Goal: Task Accomplishment & Management: Use online tool/utility

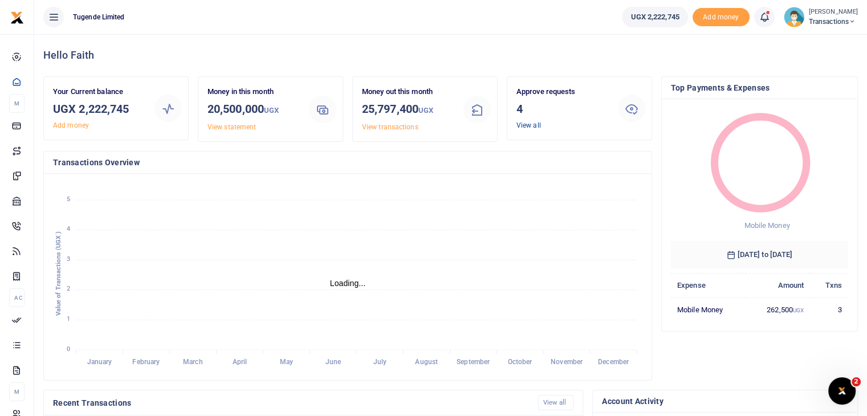
click at [530, 126] on link "View all" at bounding box center [528, 125] width 24 height 8
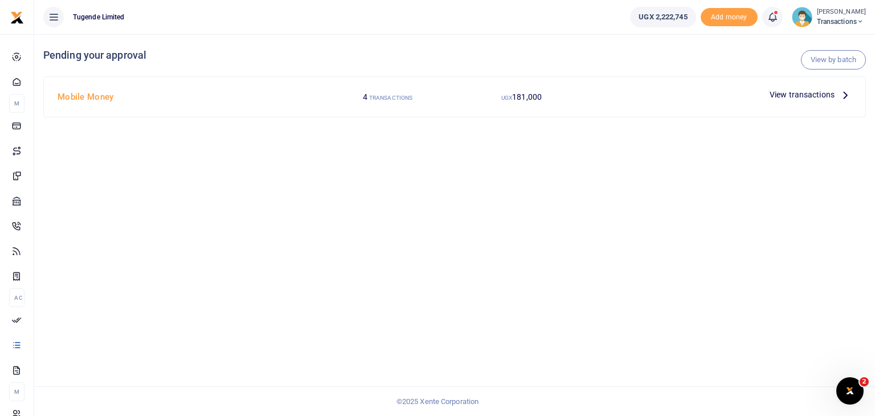
click at [785, 96] on span "View transactions" at bounding box center [802, 94] width 65 height 13
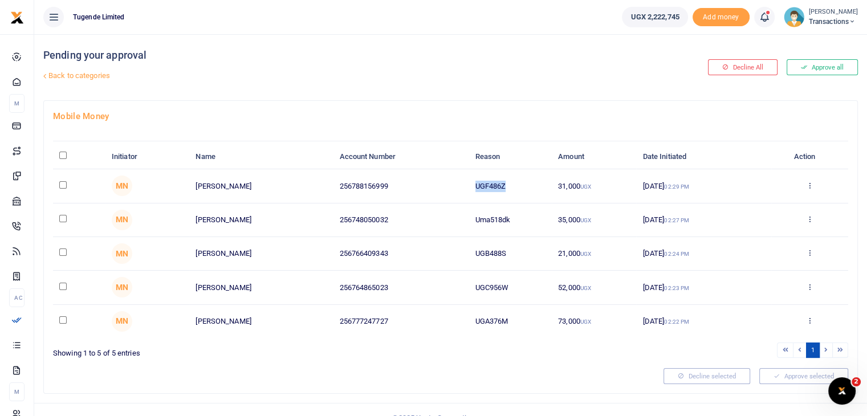
drag, startPoint x: 474, startPoint y: 185, endPoint x: 516, endPoint y: 187, distance: 41.6
click at [516, 187] on td "UGF486Z" at bounding box center [509, 186] width 83 height 34
copy td "UGF486Z"
click at [62, 182] on input "checkbox" at bounding box center [62, 184] width 7 height 7
checkbox input "true"
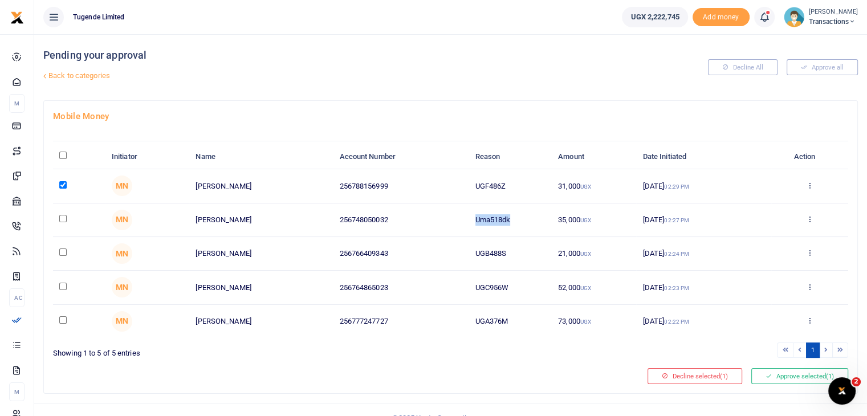
drag, startPoint x: 474, startPoint y: 218, endPoint x: 536, endPoint y: 220, distance: 61.6
click at [536, 220] on td "Uma518dk" at bounding box center [509, 220] width 83 height 34
copy td "Uma518dk"
click at [61, 217] on input "checkbox" at bounding box center [62, 218] width 7 height 7
checkbox input "true"
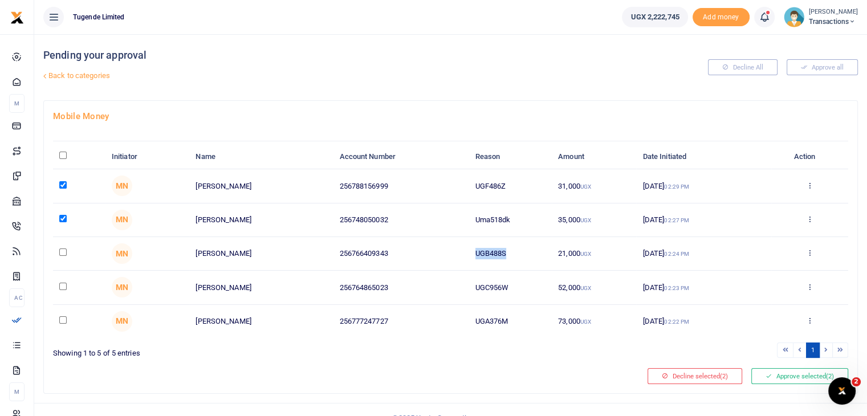
drag, startPoint x: 477, startPoint y: 250, endPoint x: 540, endPoint y: 250, distance: 63.2
click at [540, 250] on td "UGB488S" at bounding box center [509, 254] width 83 height 34
copy td "UGB488S"
click at [62, 252] on input "checkbox" at bounding box center [62, 251] width 7 height 7
checkbox input "true"
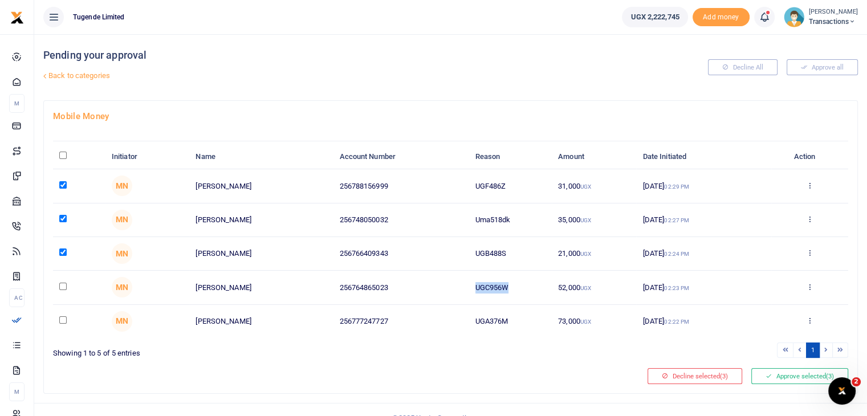
drag, startPoint x: 476, startPoint y: 285, endPoint x: 543, endPoint y: 283, distance: 67.3
click at [543, 283] on td "UGC956W" at bounding box center [509, 288] width 83 height 34
copy td "UGC956W"
click at [62, 285] on input "checkbox" at bounding box center [62, 286] width 7 height 7
checkbox input "true"
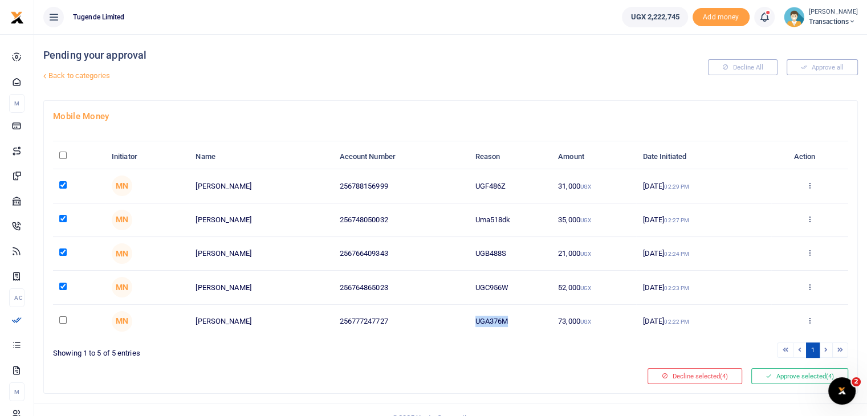
drag, startPoint x: 474, startPoint y: 321, endPoint x: 538, endPoint y: 327, distance: 64.7
click at [538, 327] on td "UGA376M" at bounding box center [509, 321] width 83 height 33
copy td "UGA376M"
click at [63, 320] on input "checkbox" at bounding box center [62, 319] width 7 height 7
checkbox input "true"
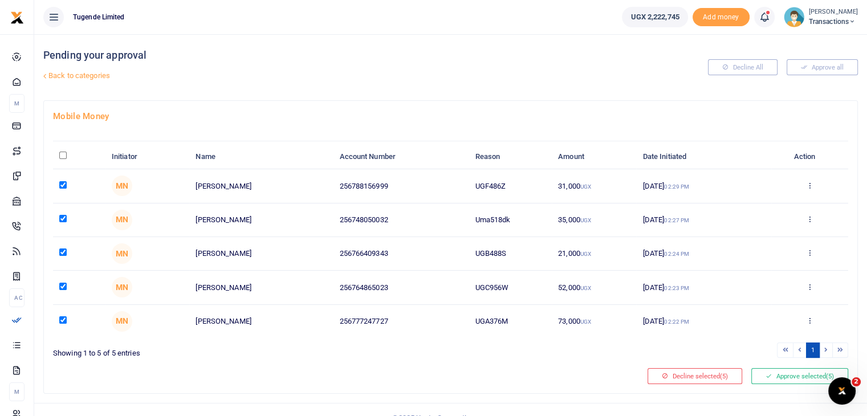
click at [443, 360] on div "Mobile Money Initiator Name Account Number Reason Amount Date Initiated Action …" at bounding box center [450, 247] width 813 height 292
click at [782, 374] on button "Approve selected (5)" at bounding box center [799, 376] width 97 height 16
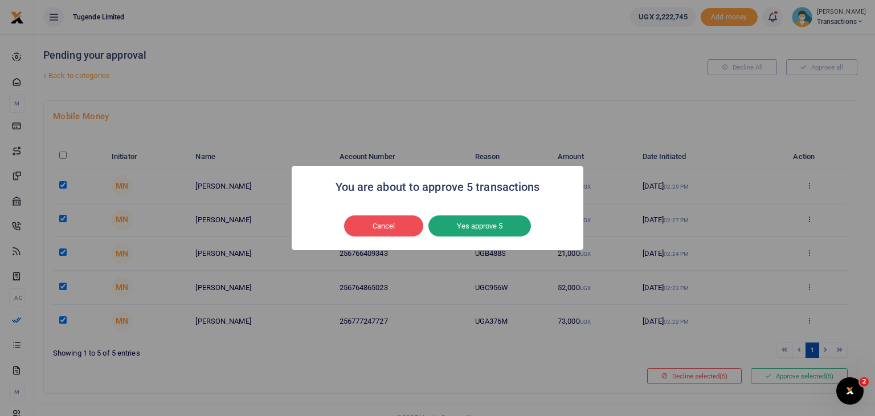
click at [472, 224] on button "Yes approve 5" at bounding box center [479, 226] width 103 height 22
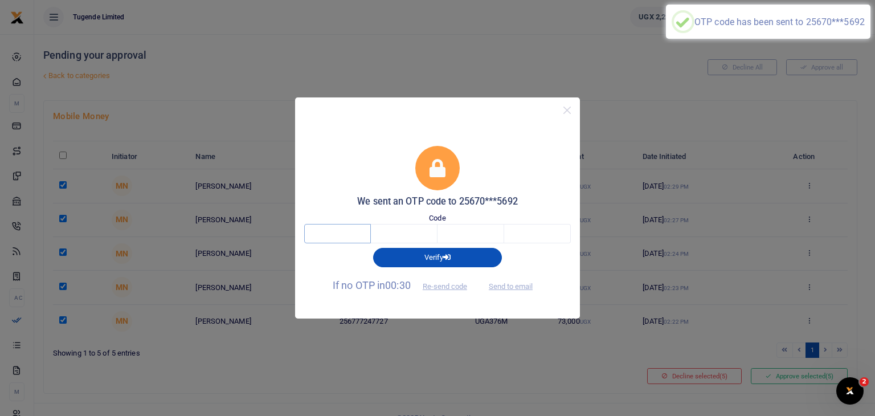
click at [332, 234] on input "text" at bounding box center [337, 233] width 67 height 19
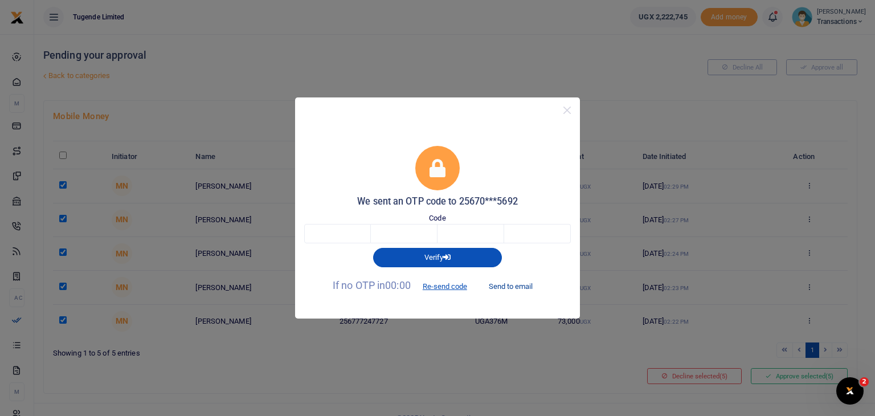
click at [522, 287] on button "Send to email" at bounding box center [510, 285] width 63 height 19
click at [333, 233] on input "text" at bounding box center [337, 233] width 67 height 19
type input "2"
type input "9"
type input "0"
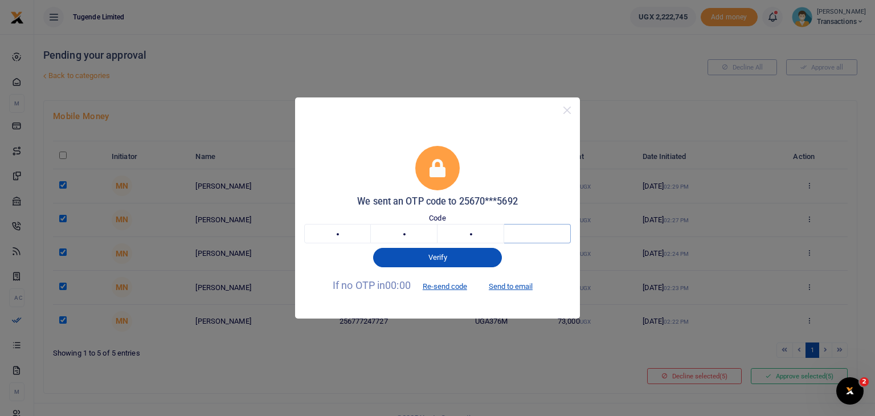
type input "4"
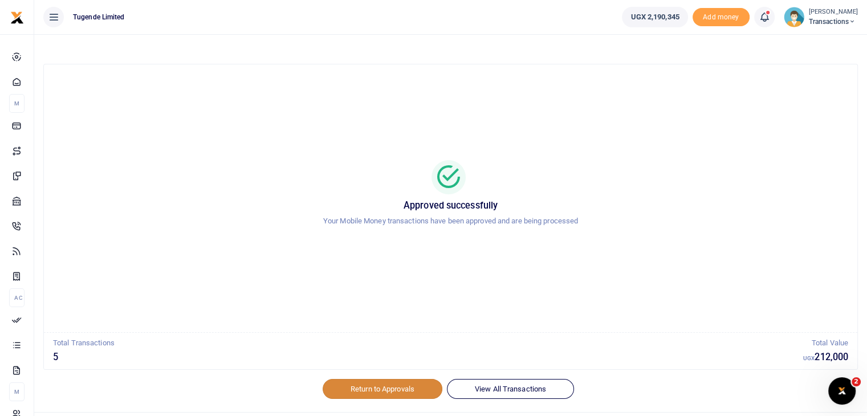
click at [361, 388] on link "Return to Approvals" at bounding box center [382, 388] width 120 height 19
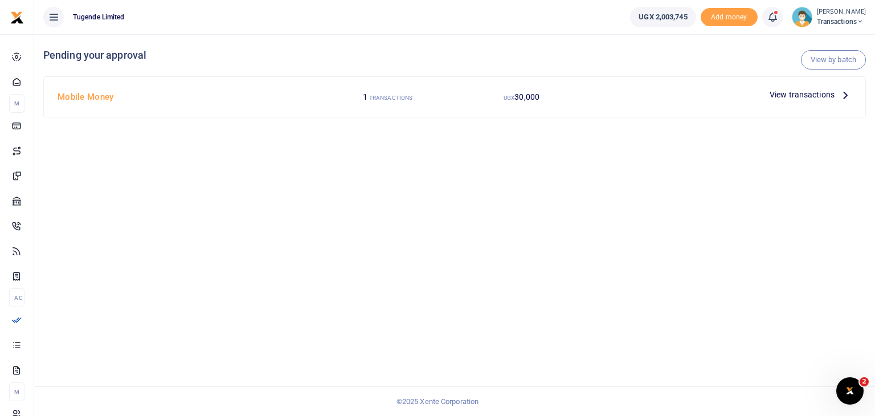
click at [802, 92] on span "View transactions" at bounding box center [802, 94] width 65 height 13
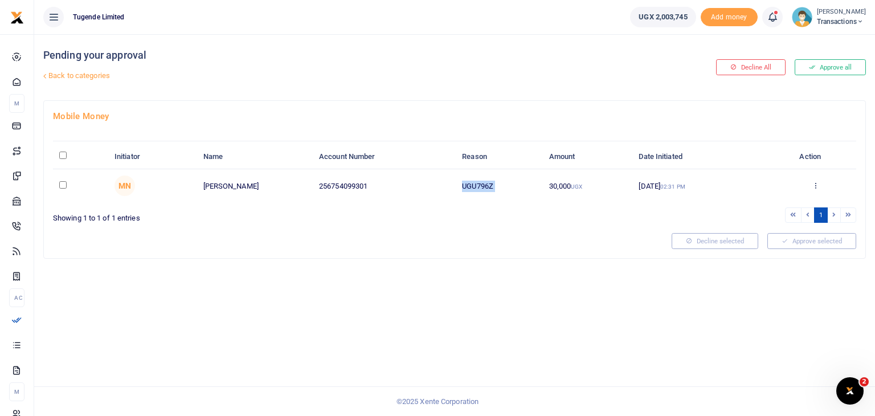
drag, startPoint x: 463, startPoint y: 185, endPoint x: 550, endPoint y: 201, distance: 89.2
click at [550, 201] on tr "MN Lasuli Musalwa 256754099301 UGU796Z 30,000 UGX 15 Oct 2025 02:31 PM Approve …" at bounding box center [454, 185] width 803 height 33
copy td "UGU796Z"
click at [62, 181] on input "checkbox" at bounding box center [62, 184] width 7 height 7
checkbox input "true"
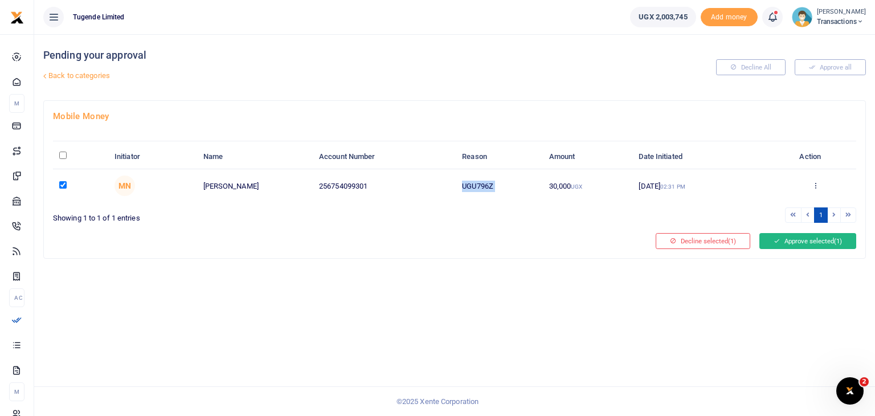
click at [777, 239] on icon at bounding box center [777, 241] width 6 height 8
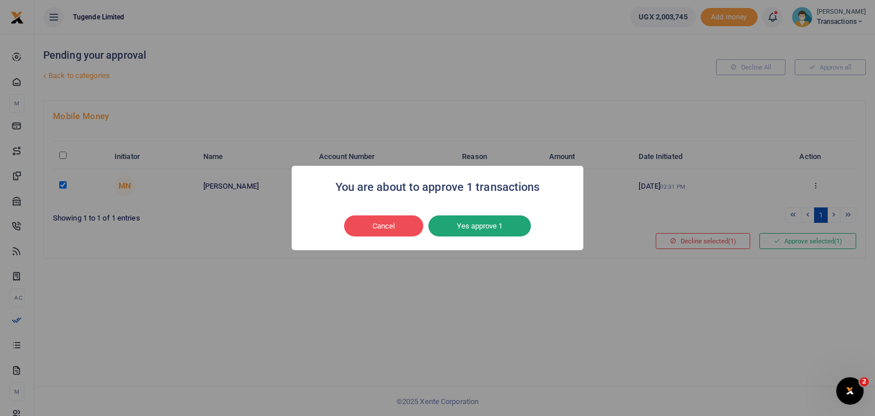
click at [472, 227] on button "Yes approve 1" at bounding box center [479, 226] width 103 height 22
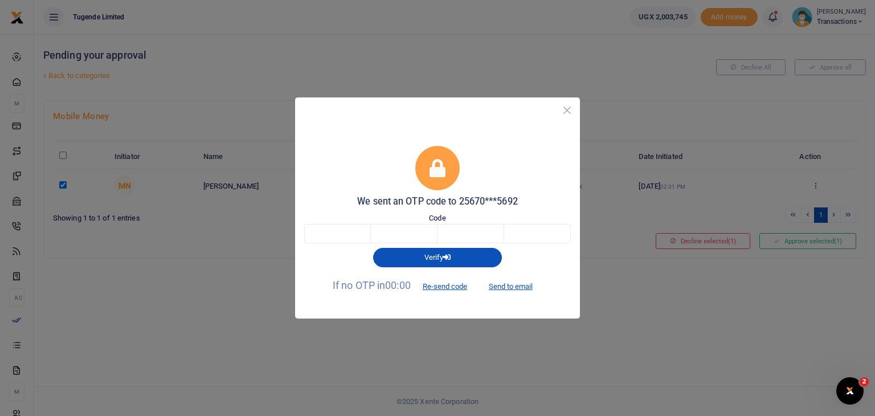
click at [565, 112] on button "Close" at bounding box center [567, 110] width 17 height 17
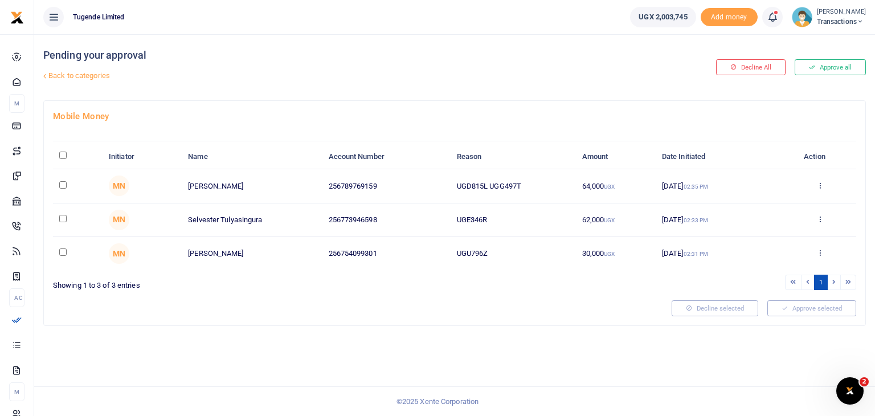
click at [63, 251] on input "checkbox" at bounding box center [62, 251] width 7 height 7
checkbox input "true"
drag, startPoint x: 458, startPoint y: 220, endPoint x: 511, endPoint y: 217, distance: 53.1
click at [511, 217] on td "UGE346R" at bounding box center [512, 220] width 125 height 34
copy td "UGE346R"
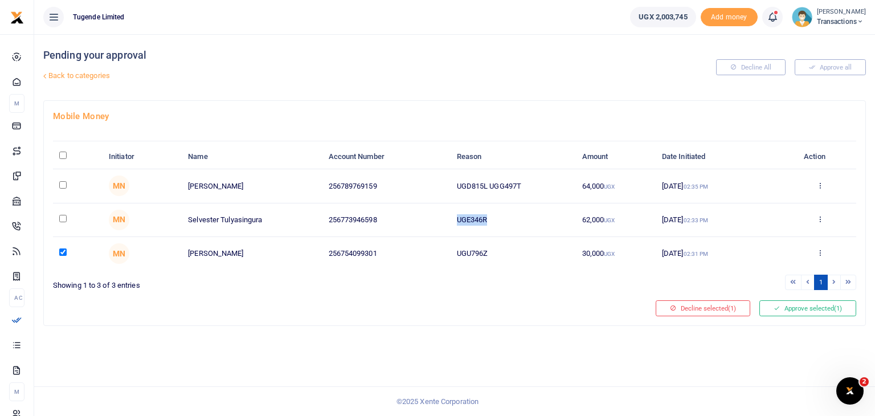
click at [62, 218] on input "checkbox" at bounding box center [62, 218] width 7 height 7
checkbox input "true"
drag, startPoint x: 456, startPoint y: 185, endPoint x: 550, endPoint y: 190, distance: 94.1
click at [550, 190] on td "UGD815L UGG497T" at bounding box center [512, 186] width 125 height 34
copy td "UGD815L UGG497T"
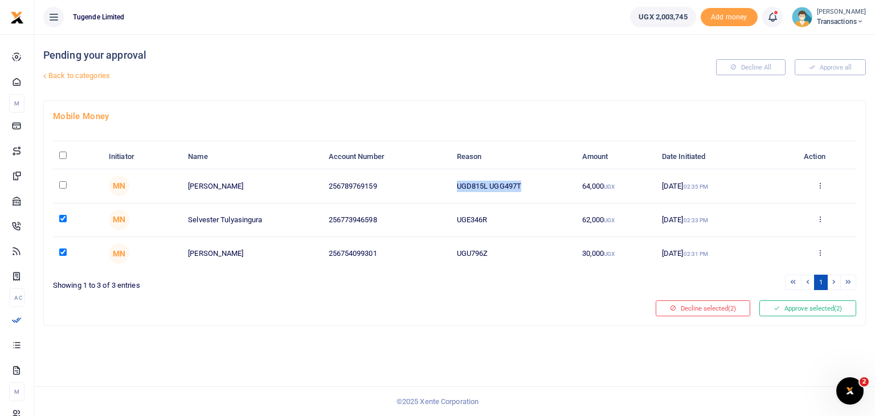
click at [63, 182] on input "checkbox" at bounding box center [62, 184] width 7 height 7
checkbox input "true"
click at [802, 310] on button "Approve selected (3)" at bounding box center [807, 308] width 97 height 16
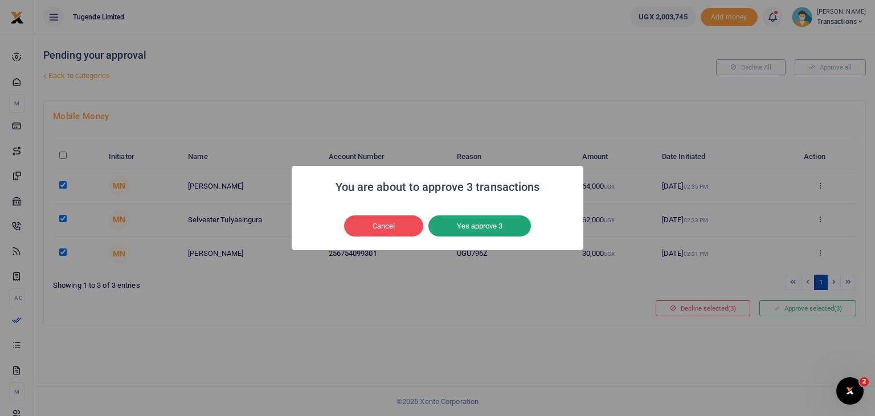
click at [489, 220] on button "Yes approve 3" at bounding box center [479, 226] width 103 height 22
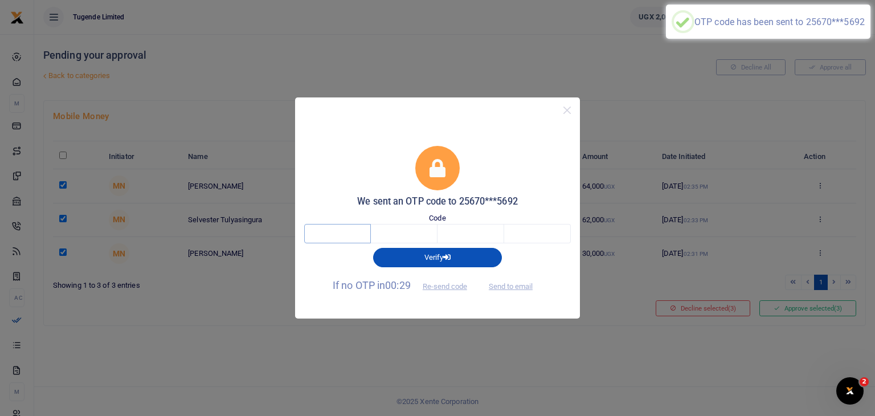
click at [338, 233] on input "text" at bounding box center [337, 233] width 67 height 19
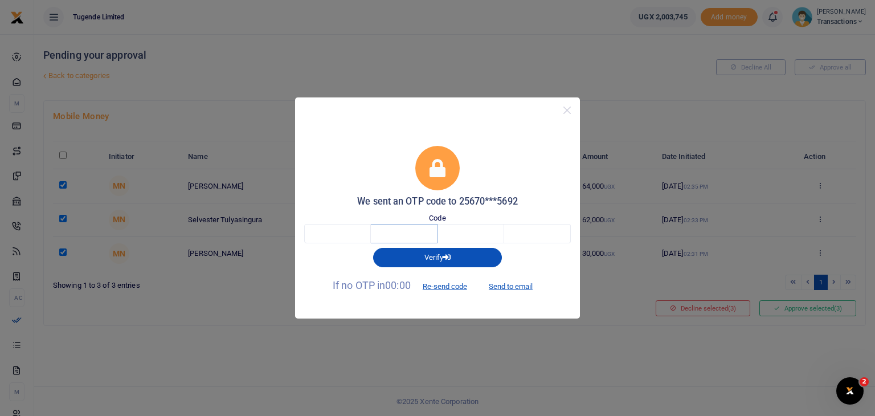
click at [416, 230] on input "text" at bounding box center [404, 233] width 67 height 19
click at [359, 234] on input "text" at bounding box center [337, 233] width 67 height 19
click at [402, 230] on input "text" at bounding box center [404, 233] width 67 height 19
click at [460, 230] on input "text" at bounding box center [471, 233] width 67 height 19
click at [344, 230] on input "text" at bounding box center [337, 233] width 67 height 19
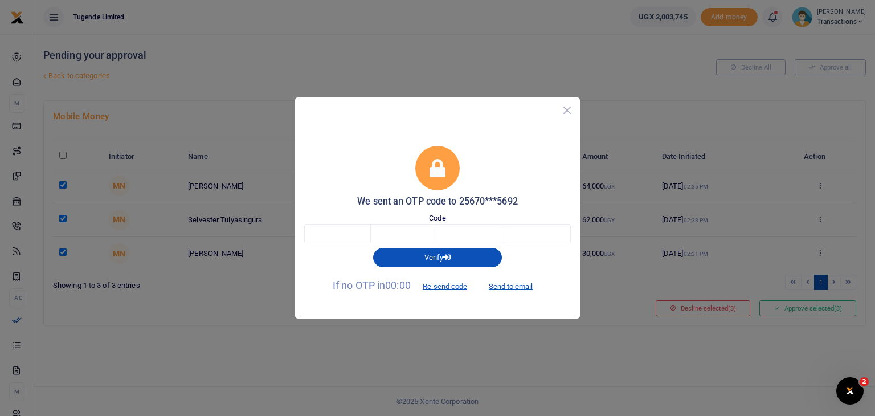
click at [568, 111] on button "Close" at bounding box center [567, 110] width 17 height 17
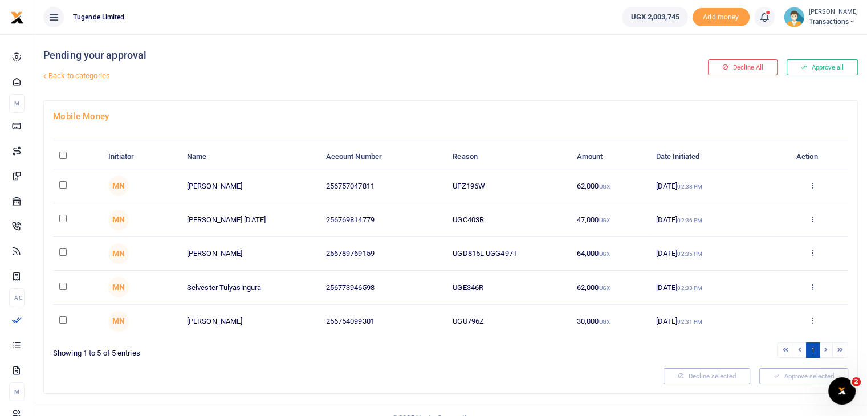
click at [63, 152] on input "\a \a : activate to sort column descending" at bounding box center [62, 155] width 7 height 7
checkbox input "true"
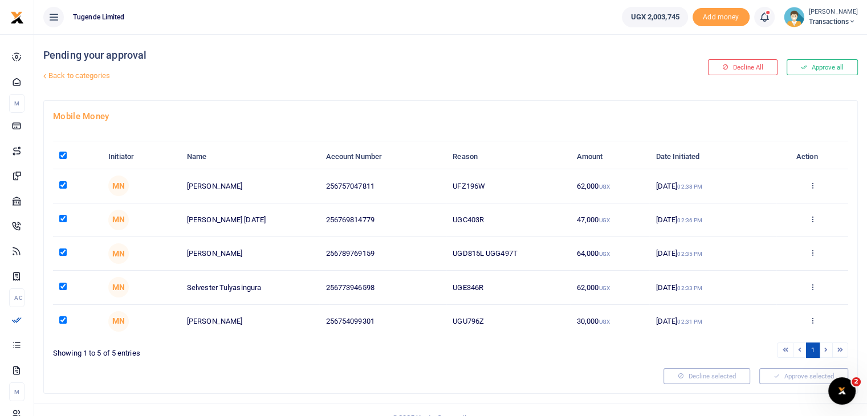
checkbox input "true"
click at [64, 217] on input "checkbox" at bounding box center [62, 218] width 7 height 7
checkbox input "false"
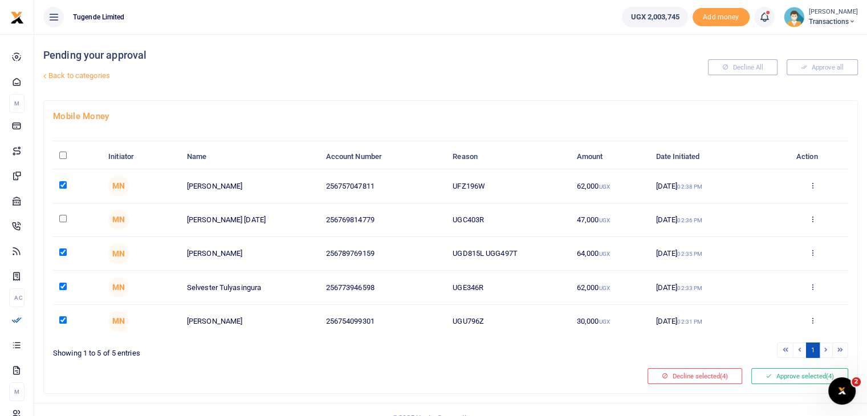
click at [63, 186] on input "checkbox" at bounding box center [62, 184] width 7 height 7
checkbox input "false"
drag, startPoint x: 452, startPoint y: 217, endPoint x: 537, endPoint y: 219, distance: 84.4
click at [537, 219] on td "UGC403R" at bounding box center [508, 220] width 124 height 34
copy td "UGC403R"
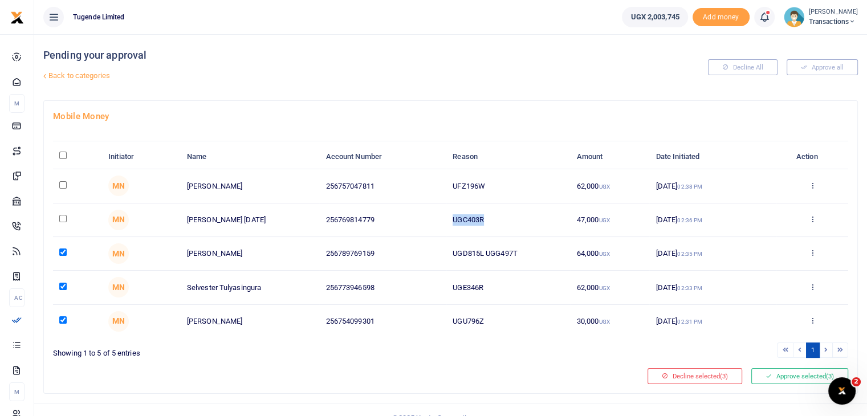
click at [62, 216] on input "checkbox" at bounding box center [62, 218] width 7 height 7
checkbox input "true"
drag, startPoint x: 453, startPoint y: 187, endPoint x: 540, endPoint y: 183, distance: 86.7
click at [540, 183] on td "UFZ196W" at bounding box center [508, 186] width 124 height 34
copy td "UFZ196W"
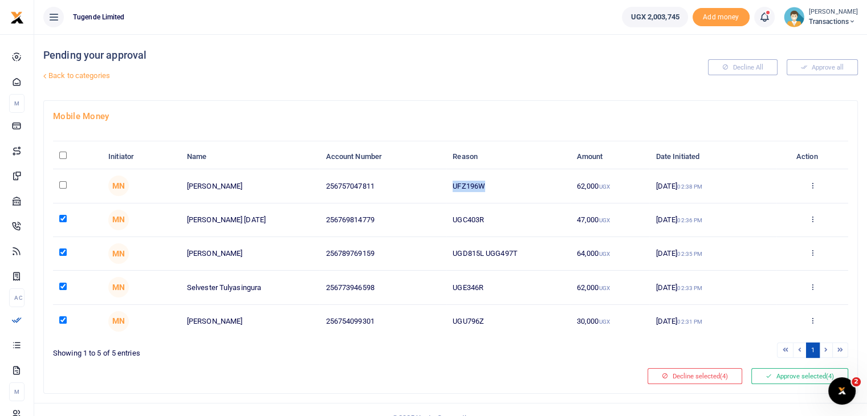
click at [63, 183] on input "checkbox" at bounding box center [62, 184] width 7 height 7
checkbox input "true"
click at [792, 374] on button "Approve selected (5)" at bounding box center [799, 376] width 97 height 16
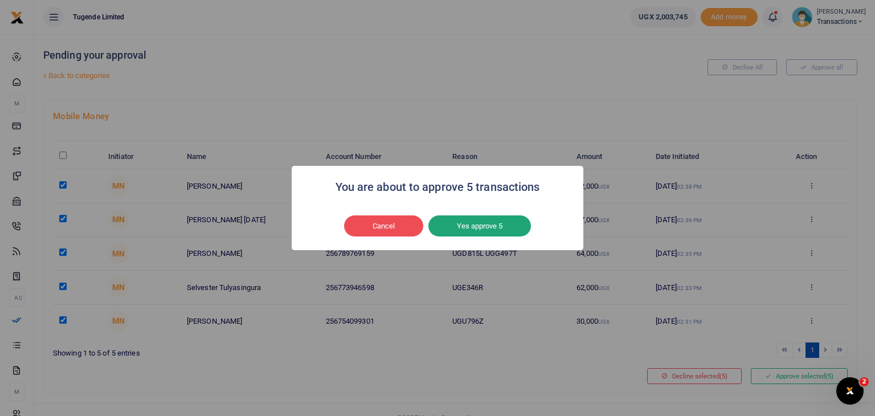
click at [465, 230] on button "Yes approve 5" at bounding box center [479, 226] width 103 height 22
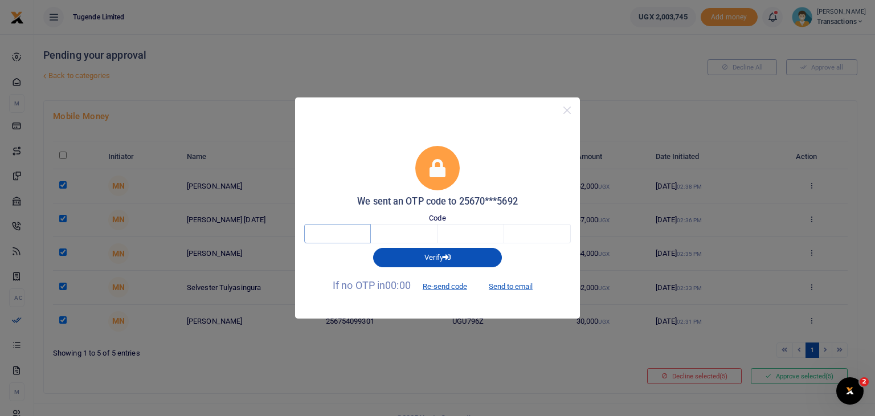
click at [330, 234] on input "text" at bounding box center [337, 233] width 67 height 19
click at [520, 285] on button "Send to email" at bounding box center [510, 285] width 63 height 19
click at [333, 229] on input "text" at bounding box center [337, 233] width 67 height 19
type input "3"
type input "2"
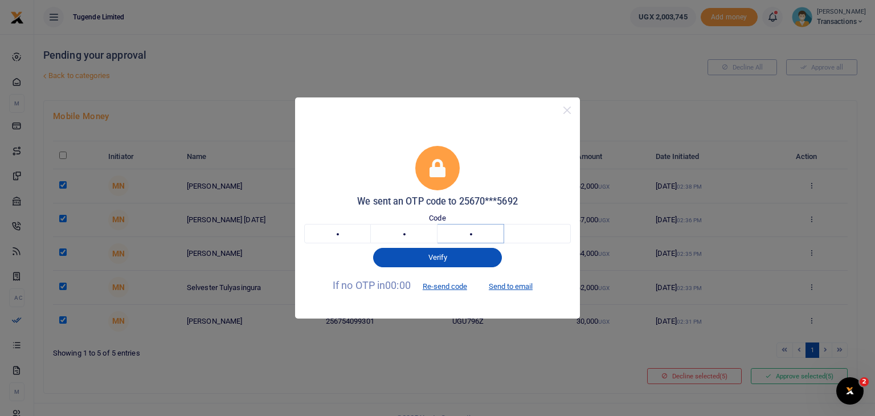
type input "2"
type input "5"
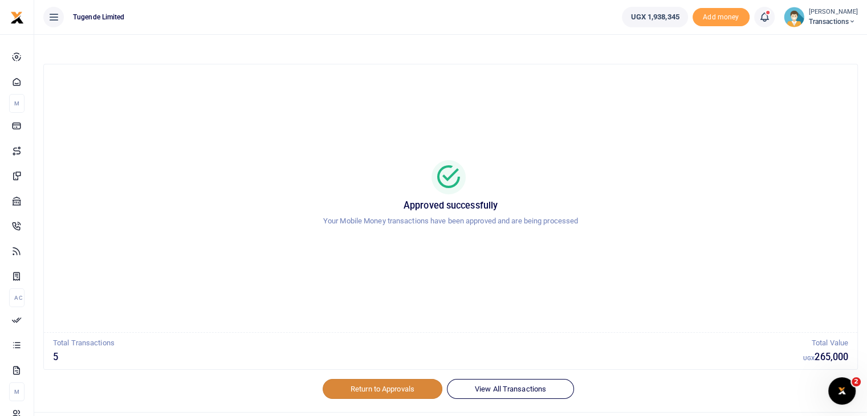
click at [381, 388] on link "Return to Approvals" at bounding box center [382, 388] width 120 height 19
